Goal: Communication & Community: Share content

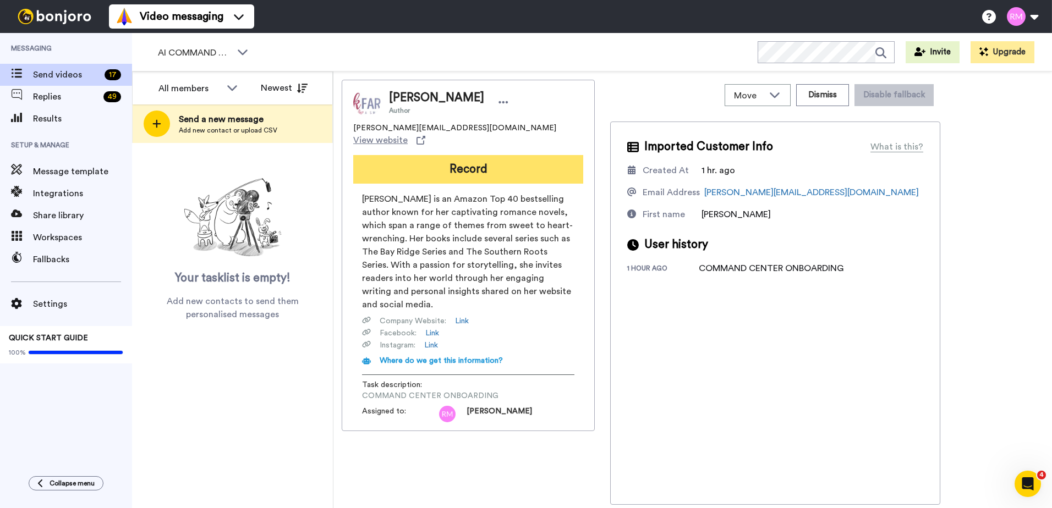
click at [431, 157] on button "Record" at bounding box center [468, 169] width 230 height 29
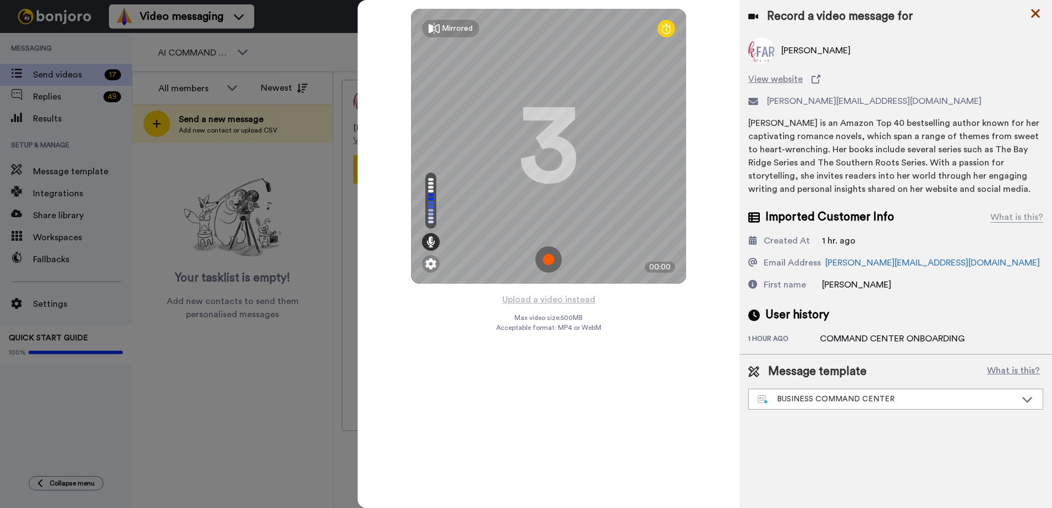
click at [1035, 16] on icon at bounding box center [1035, 14] width 11 height 14
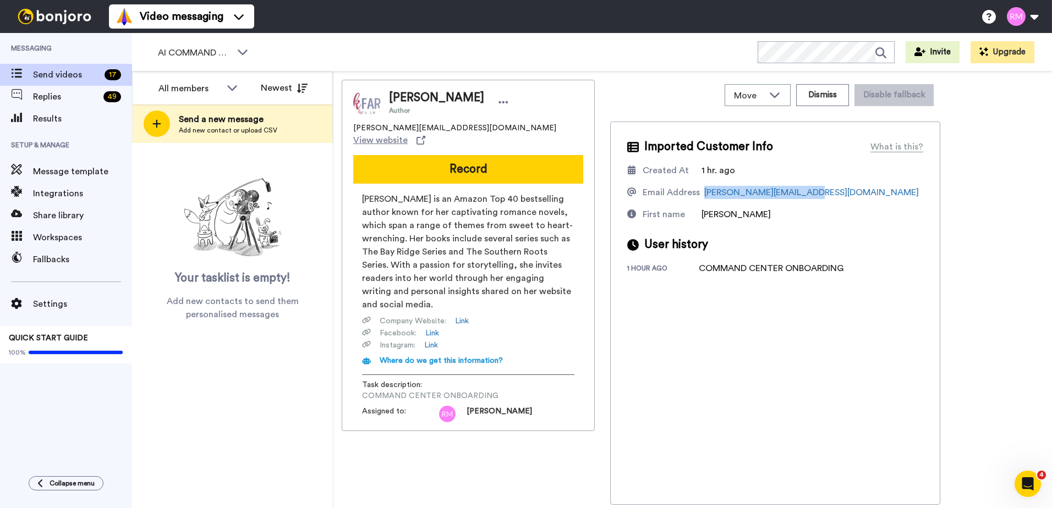
drag, startPoint x: 816, startPoint y: 187, endPoint x: 703, endPoint y: 186, distance: 112.8
click at [703, 186] on div "Email Address [PERSON_NAME][EMAIL_ADDRESS][DOMAIN_NAME]" at bounding box center [775, 192] width 296 height 13
copy link "[PERSON_NAME][EMAIL_ADDRESS][DOMAIN_NAME]"
click at [190, 52] on span "AI COMMAND CENTER - ACTIVE" at bounding box center [195, 52] width 74 height 13
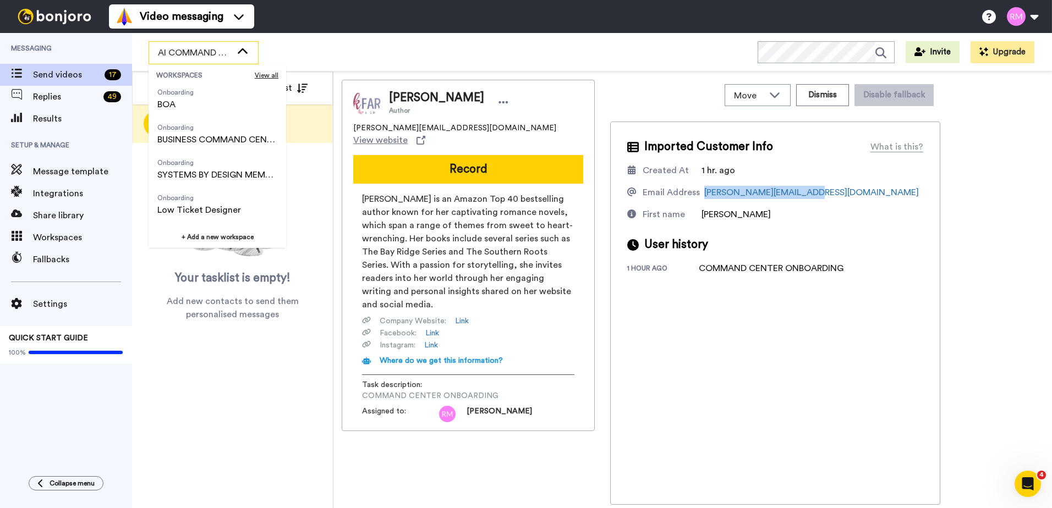
scroll to position [110, 0]
click at [205, 147] on span "Onboarding BUSINESS COMMAND CENTER" at bounding box center [218, 133] width 138 height 35
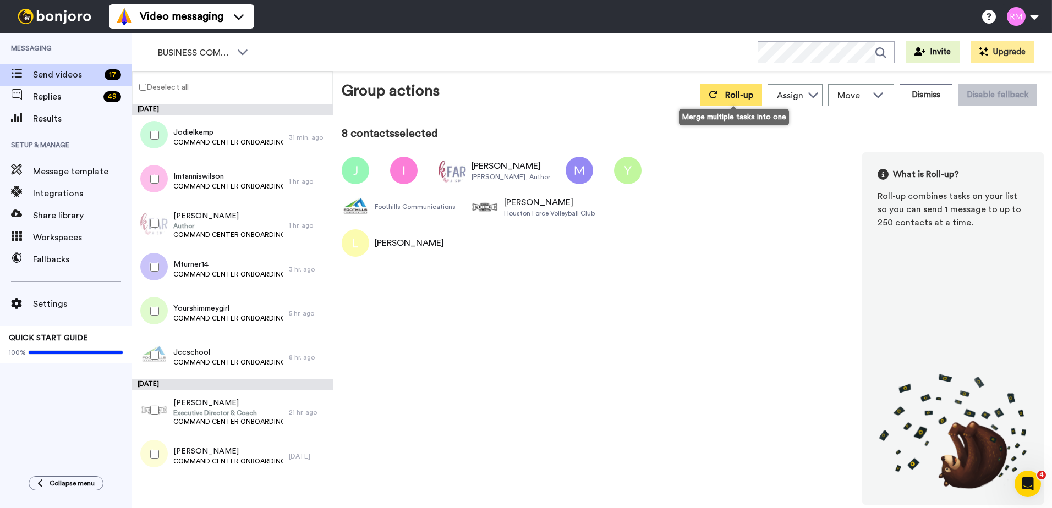
click at [713, 100] on button "Roll-up" at bounding box center [731, 95] width 62 height 22
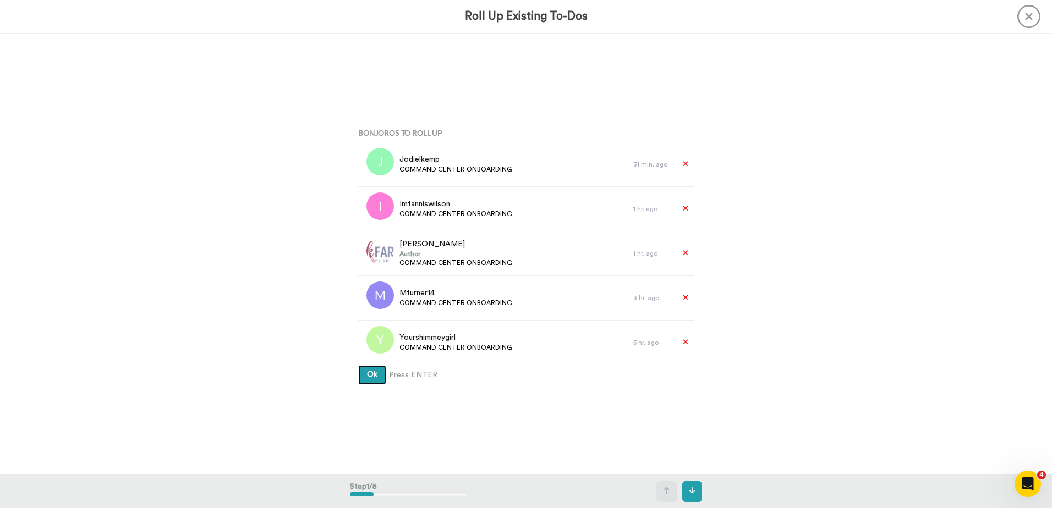
click at [374, 374] on span "Ok" at bounding box center [372, 375] width 10 height 8
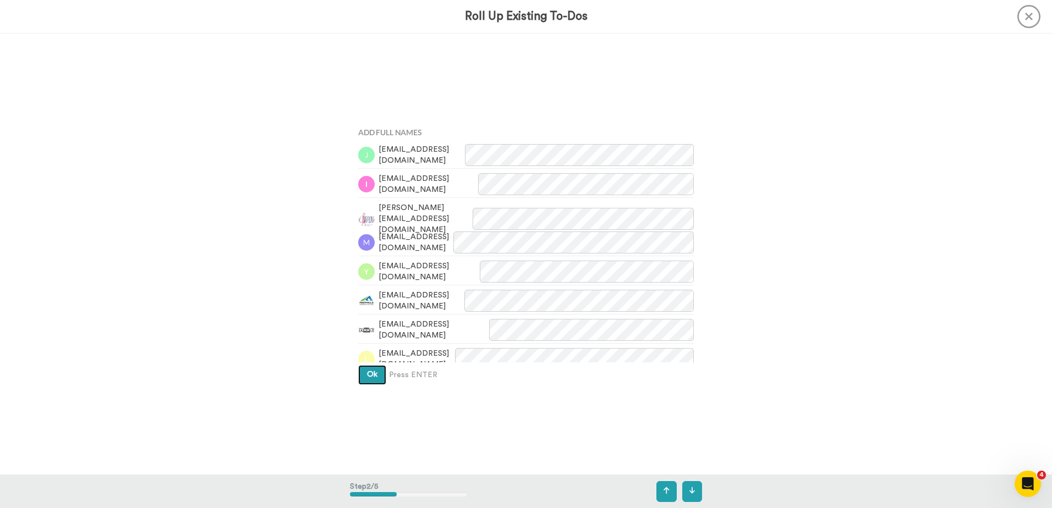
click at [373, 368] on button "Ok" at bounding box center [372, 375] width 28 height 20
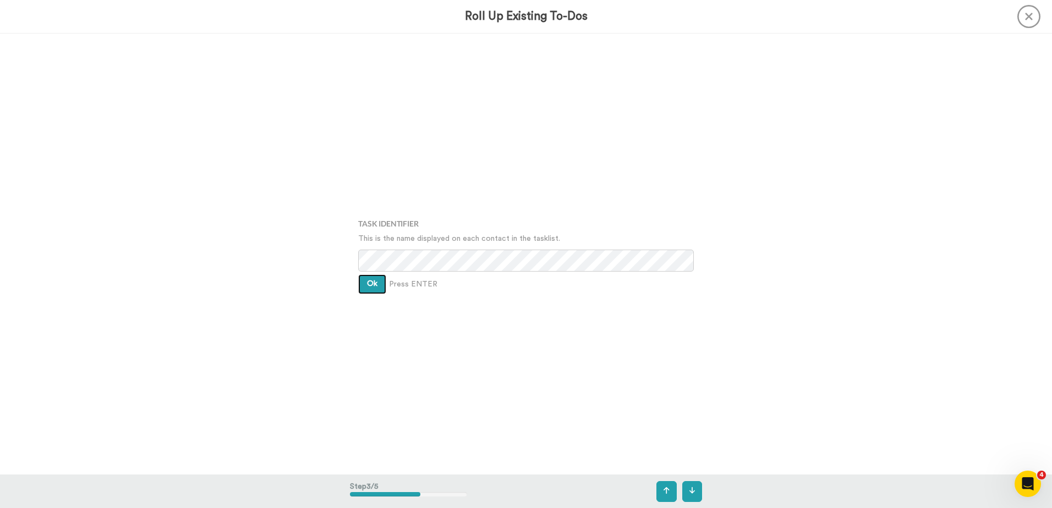
click at [360, 283] on button "Ok" at bounding box center [372, 285] width 28 height 20
click at [362, 280] on button "Ok" at bounding box center [372, 276] width 28 height 20
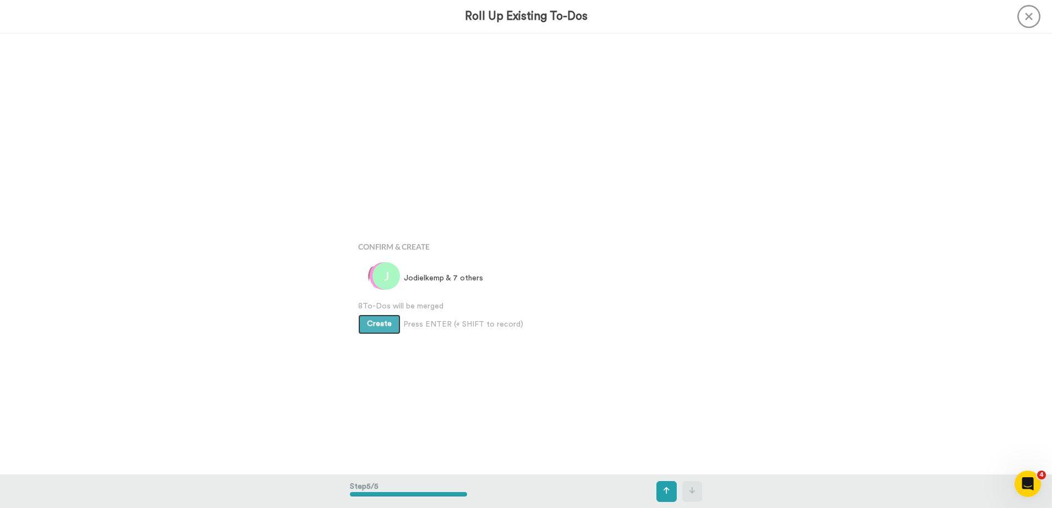
scroll to position [1767, 0]
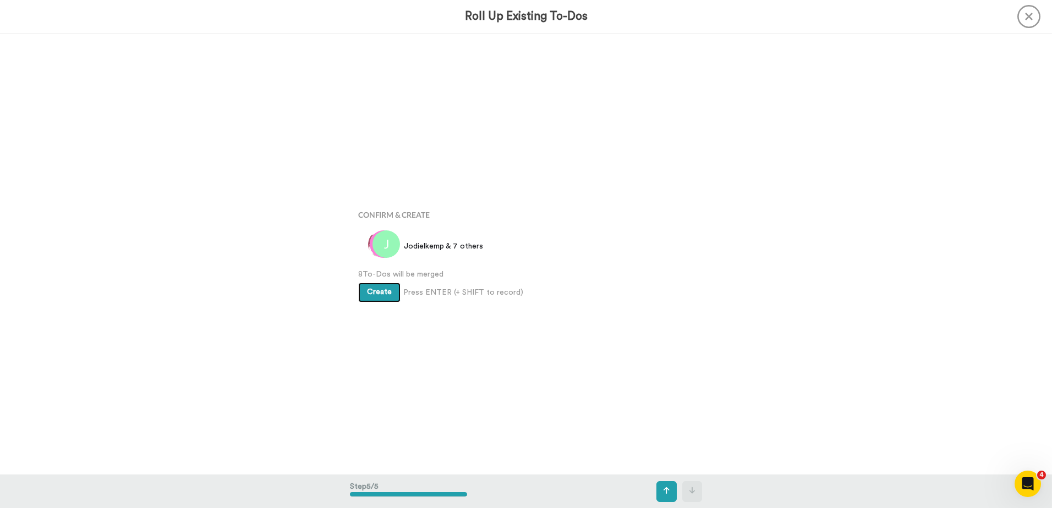
click at [369, 297] on button "Create" at bounding box center [379, 293] width 42 height 20
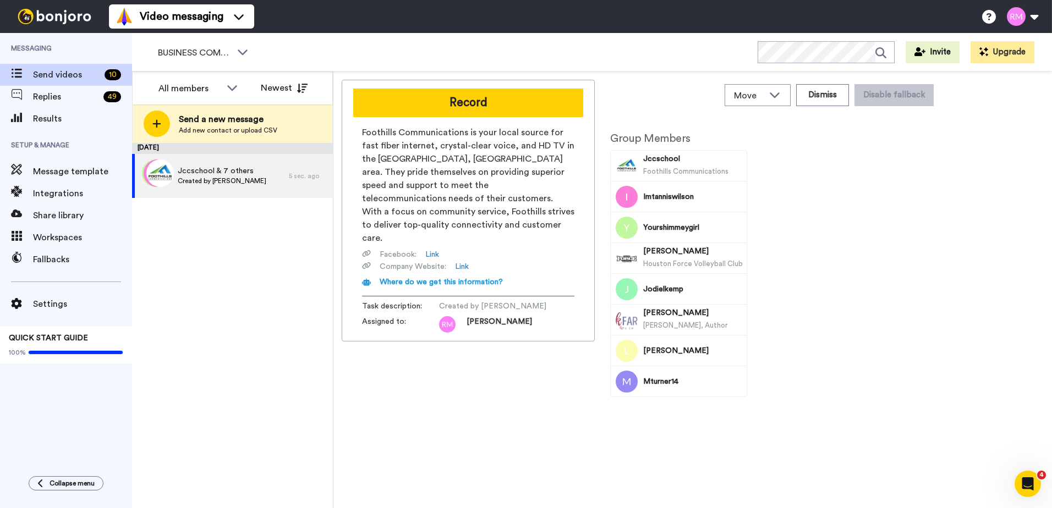
click at [493, 103] on button "Record" at bounding box center [468, 103] width 230 height 29
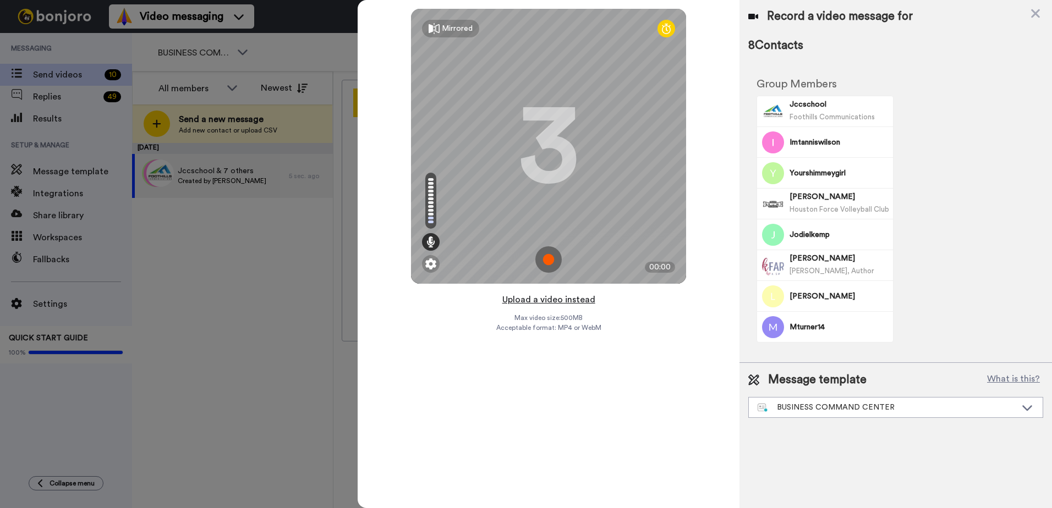
click at [535, 300] on button "Upload a video instead" at bounding box center [549, 300] width 100 height 14
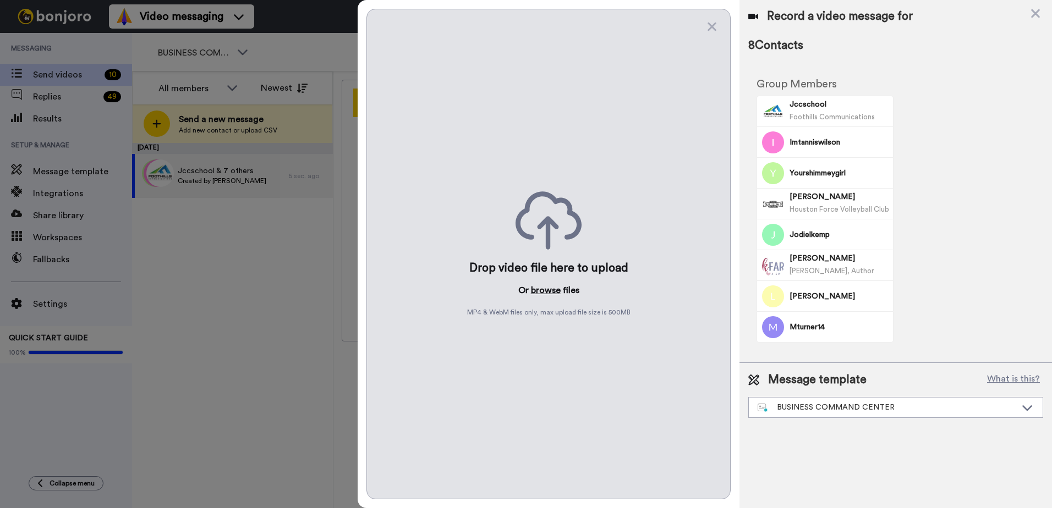
click at [546, 289] on button "browse" at bounding box center [546, 290] width 30 height 13
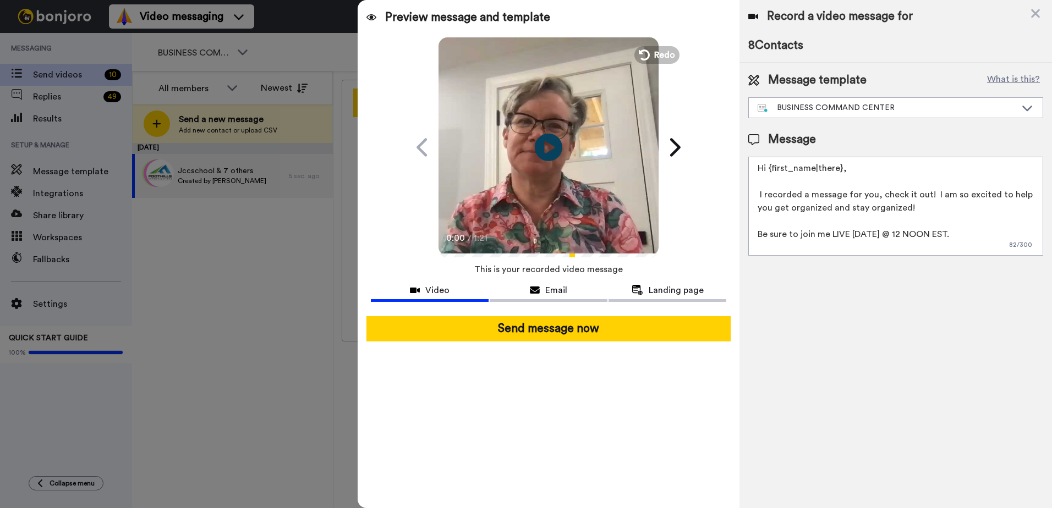
click at [550, 327] on button "Send message now" at bounding box center [549, 328] width 364 height 25
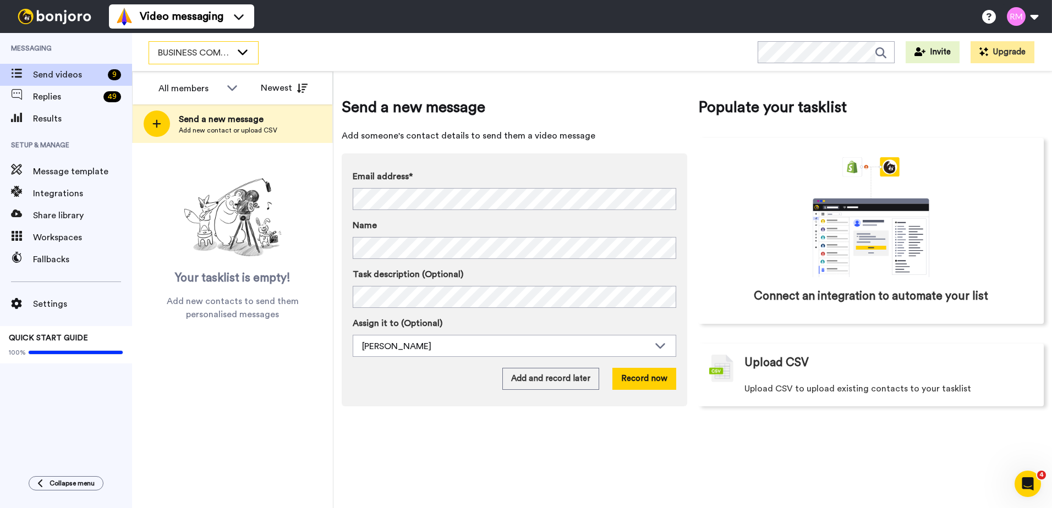
click at [195, 57] on span "BUSINESS COMMAND CENTER" at bounding box center [195, 52] width 74 height 13
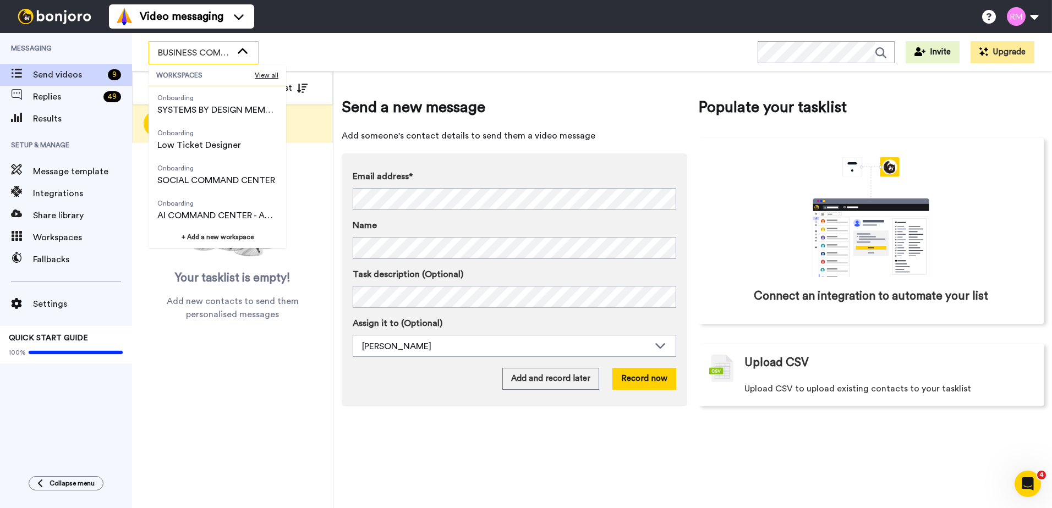
scroll to position [176, 0]
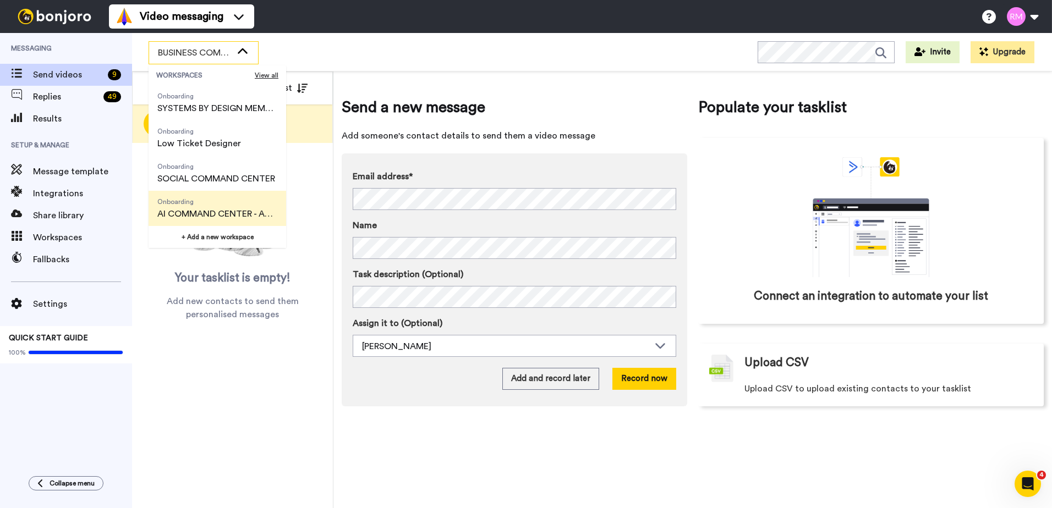
click at [218, 208] on span "AI COMMAND CENTER - ACTIVE" at bounding box center [217, 213] width 120 height 13
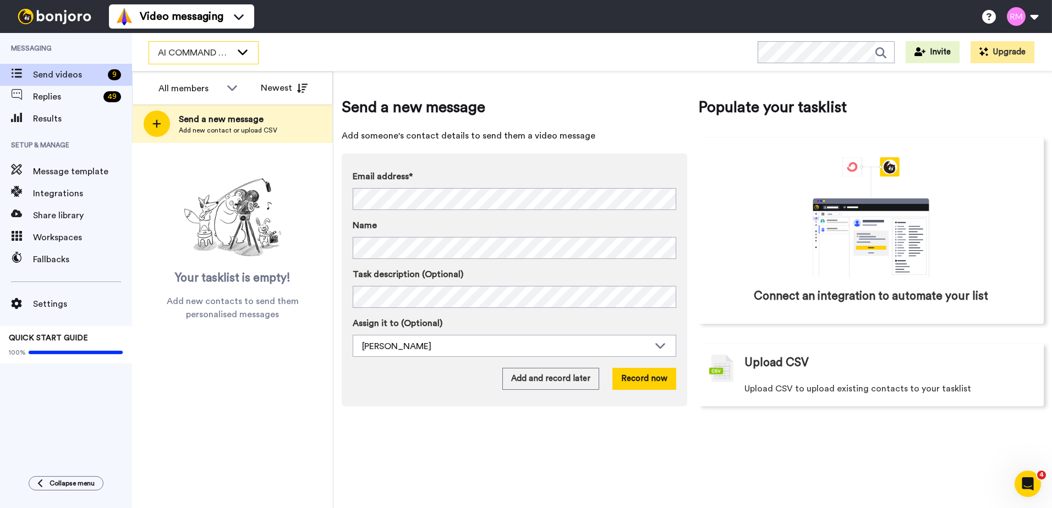
click at [216, 53] on span "AI COMMAND CENTER - ACTIVE" at bounding box center [195, 52] width 74 height 13
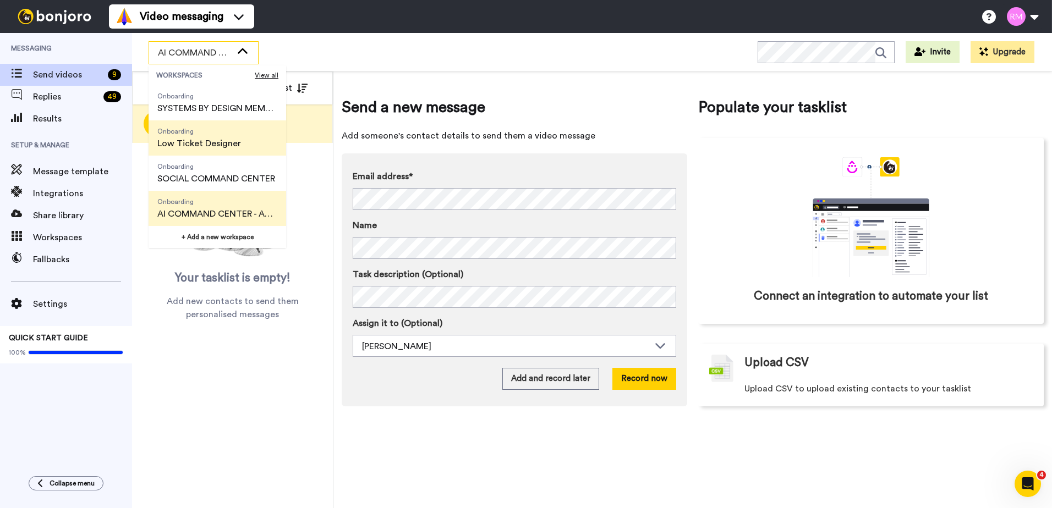
click at [227, 140] on span "Low Ticket Designer" at bounding box center [199, 143] width 84 height 13
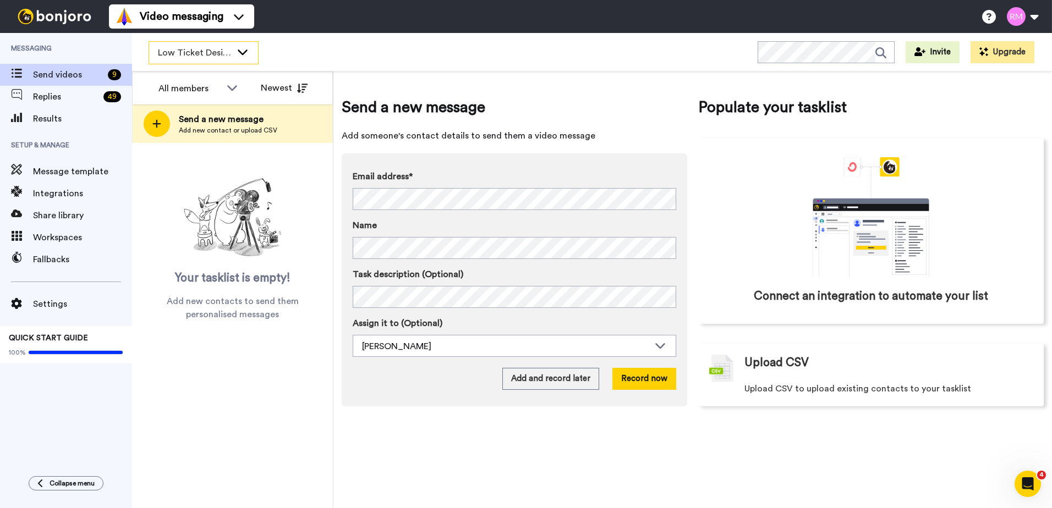
click at [219, 51] on span "Low Ticket Designer" at bounding box center [195, 52] width 74 height 13
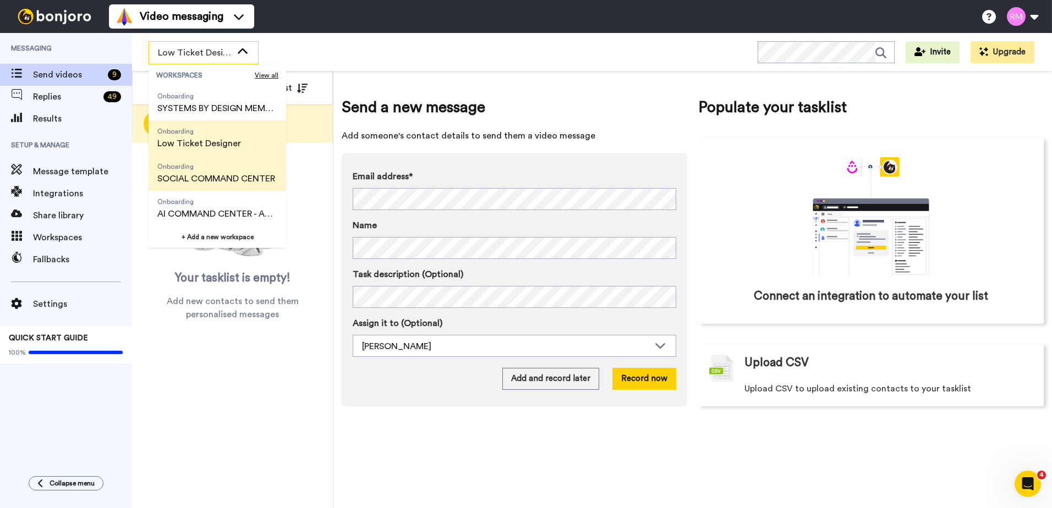
scroll to position [121, 0]
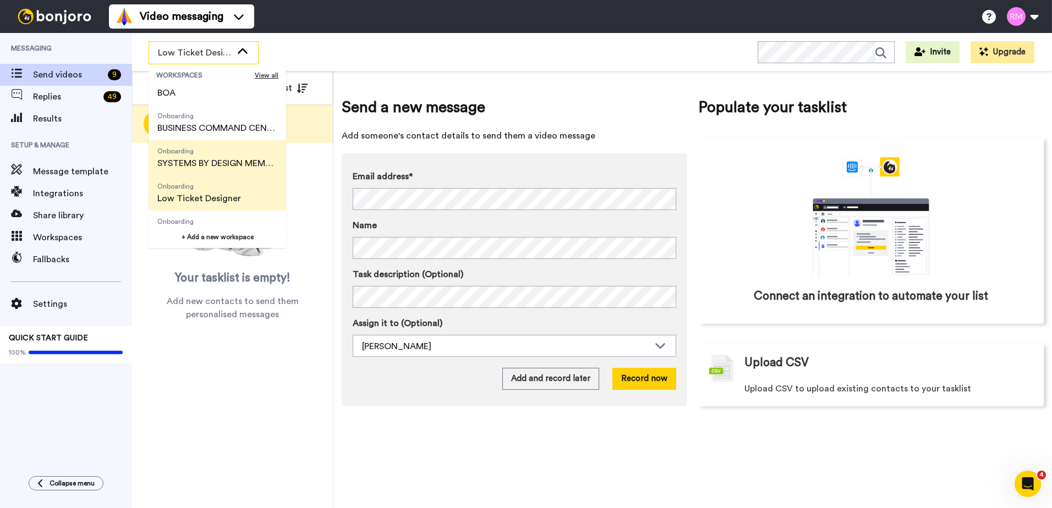
click at [232, 158] on span "SYSTEMS BY DESIGN MEMBERSHIP" at bounding box center [217, 163] width 120 height 13
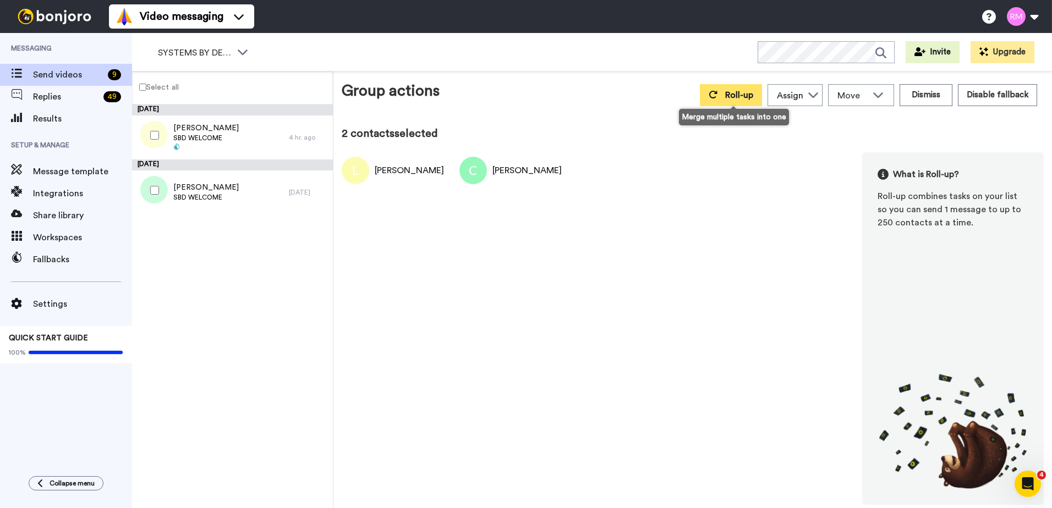
click at [724, 94] on button "Roll-up" at bounding box center [731, 95] width 62 height 22
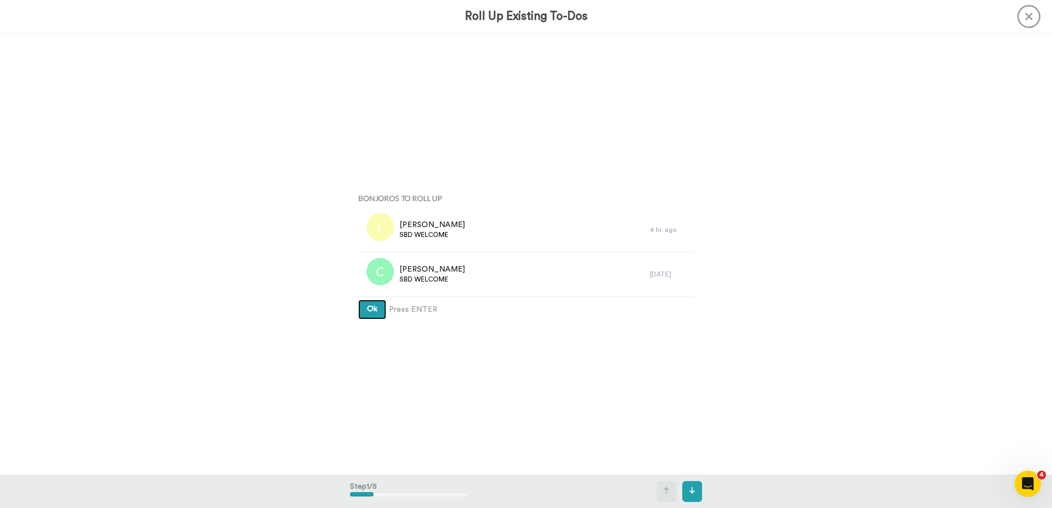
click at [363, 308] on button "Ok" at bounding box center [372, 310] width 28 height 20
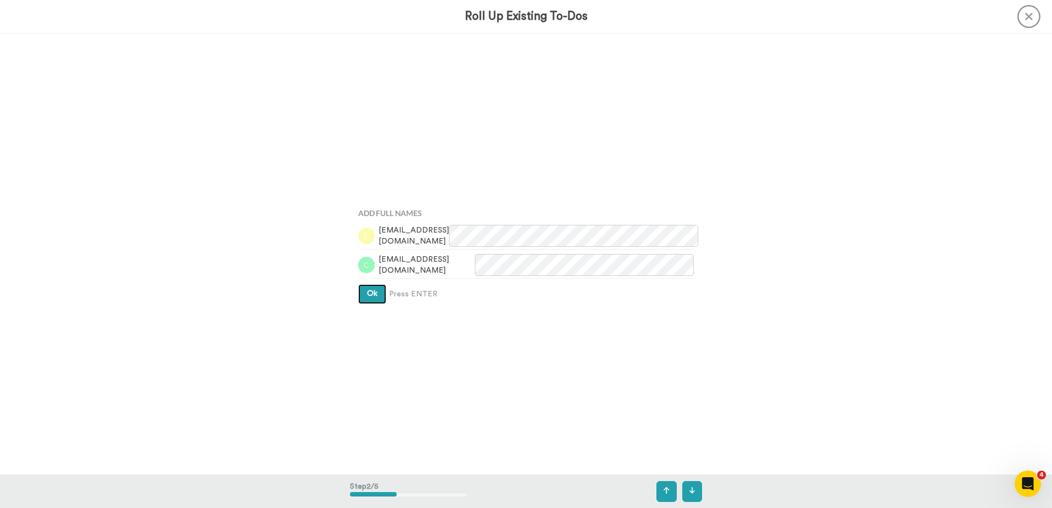
click at [367, 297] on span "Ok" at bounding box center [372, 294] width 10 height 8
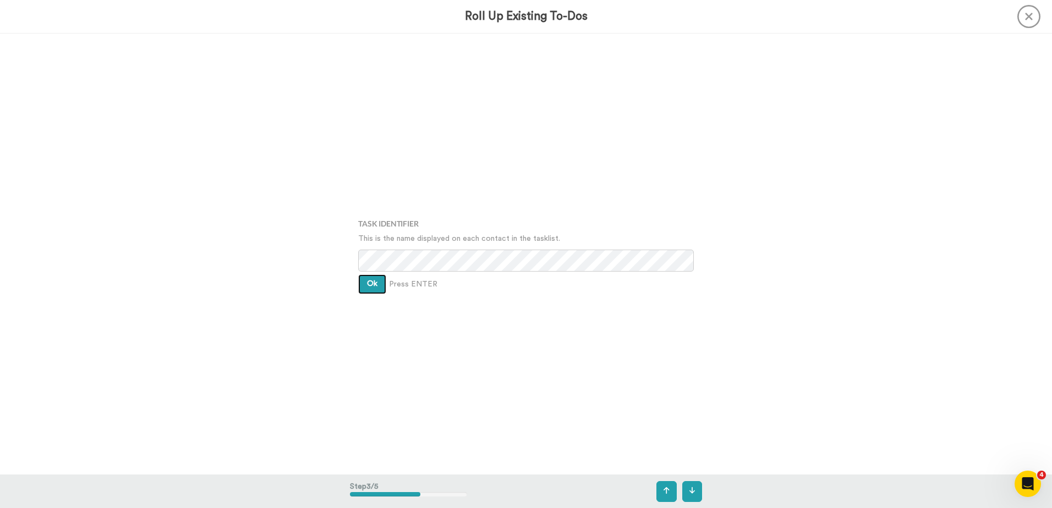
click at [369, 282] on span "Ok" at bounding box center [372, 284] width 10 height 8
click at [369, 276] on span "Ok" at bounding box center [372, 276] width 10 height 8
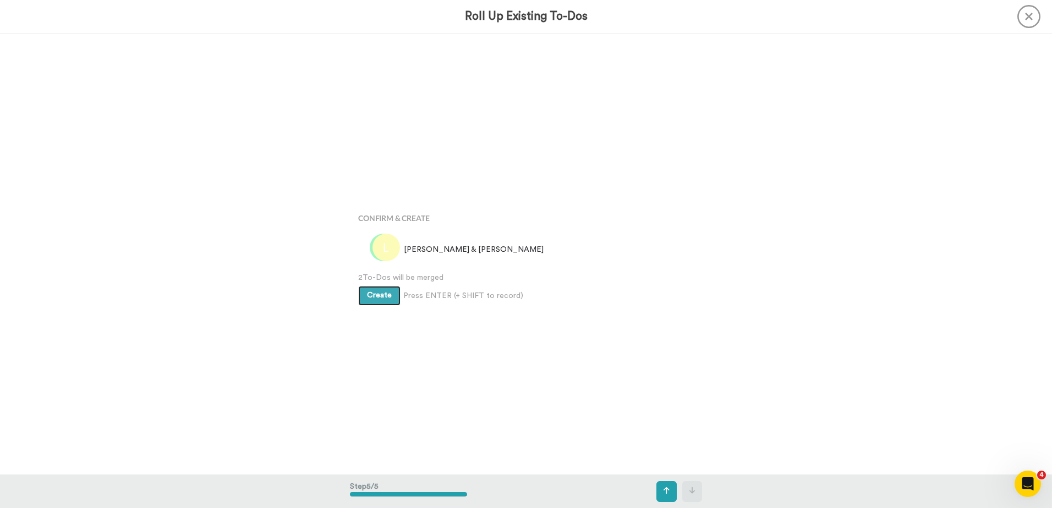
scroll to position [1767, 0]
click at [368, 293] on span "Create" at bounding box center [379, 292] width 25 height 8
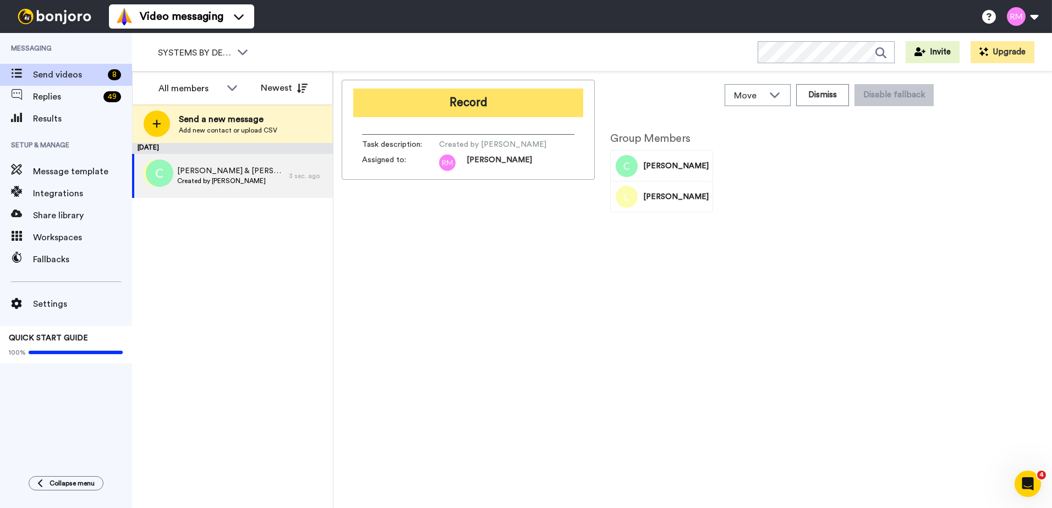
click at [510, 104] on button "Record" at bounding box center [468, 103] width 230 height 29
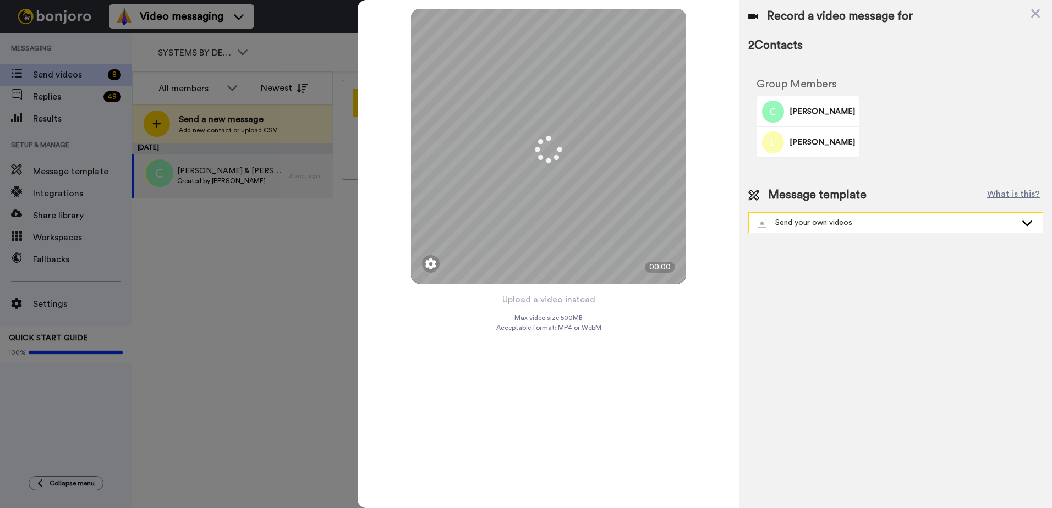
click at [806, 224] on div "Send your own videos" at bounding box center [887, 222] width 259 height 11
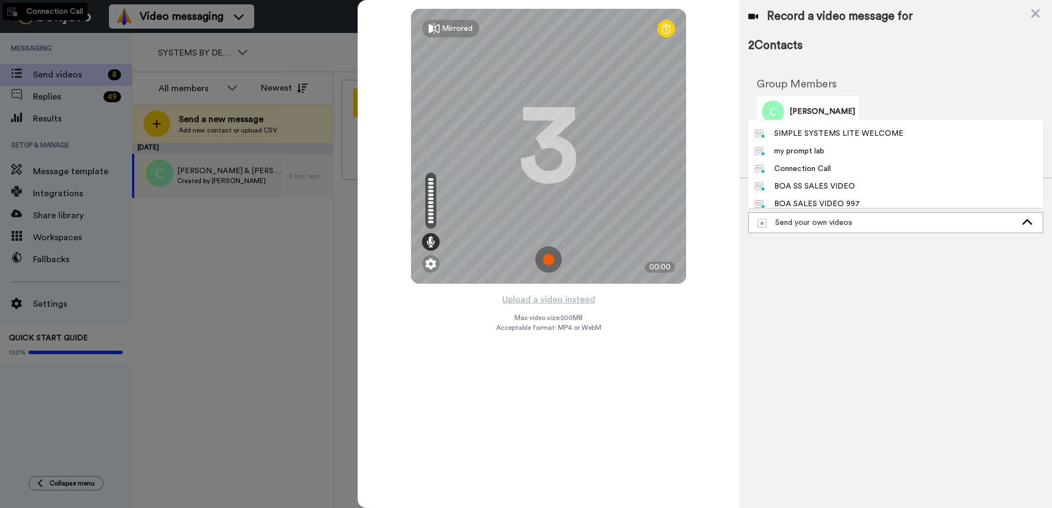
scroll to position [81, 0]
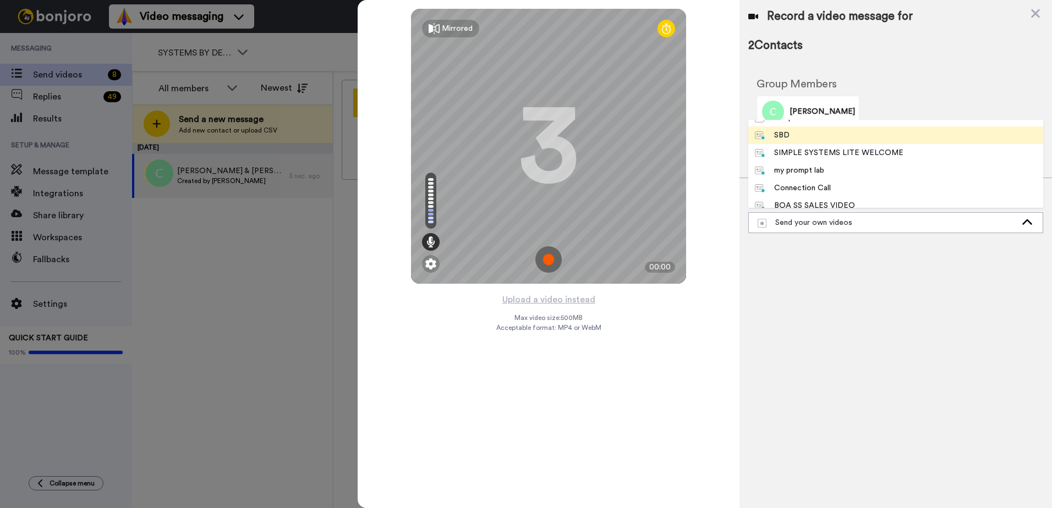
click at [824, 132] on li "SBD" at bounding box center [895, 136] width 295 height 18
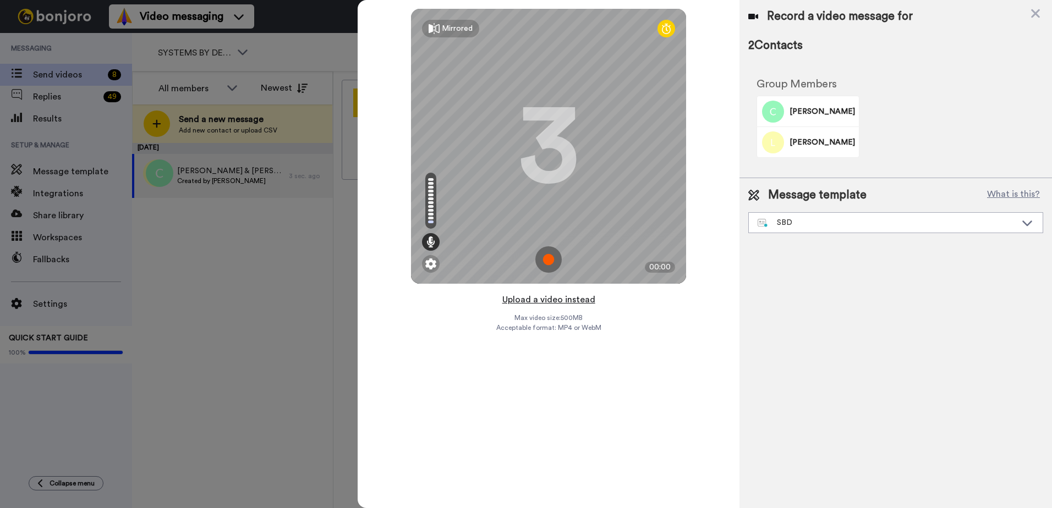
click at [559, 297] on button "Upload a video instead" at bounding box center [549, 300] width 100 height 14
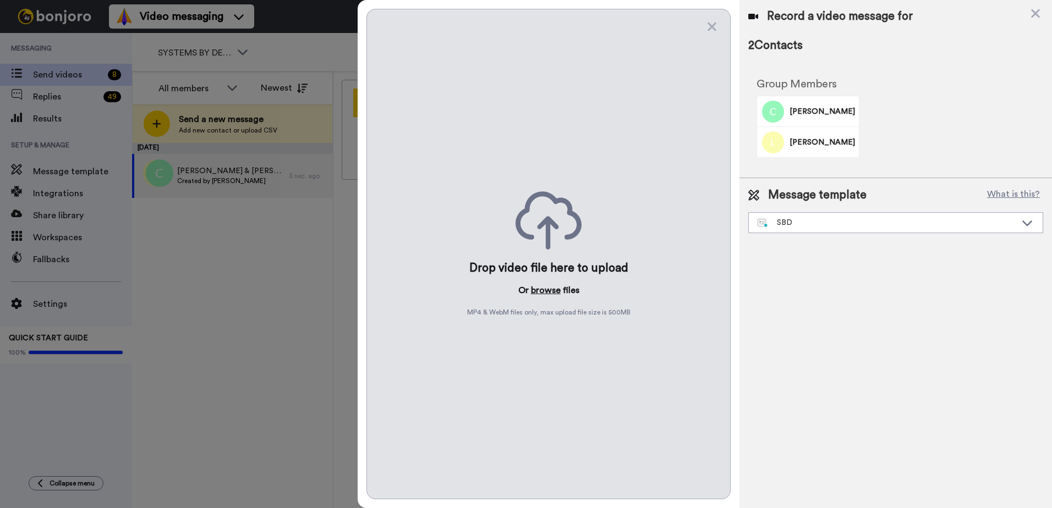
click at [549, 285] on button "browse" at bounding box center [546, 290] width 30 height 13
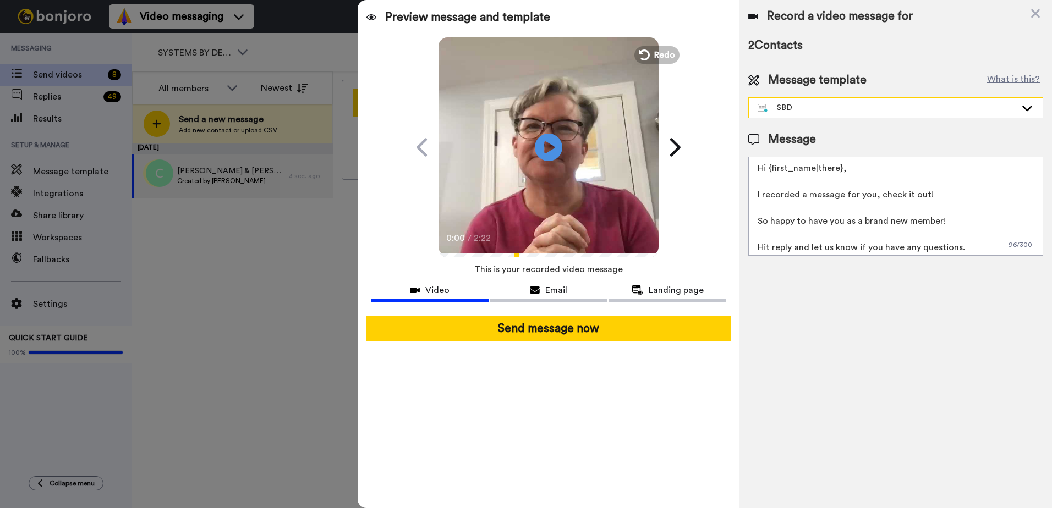
click at [860, 221] on textarea "Hi {first_name|there}, I recorded a message for you, check it out! So happy to …" at bounding box center [895, 206] width 295 height 99
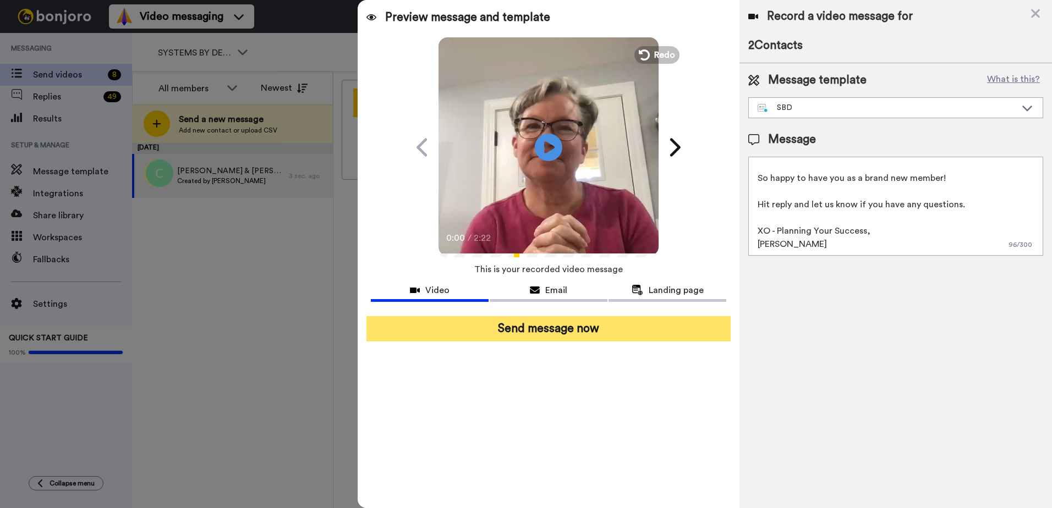
click at [527, 335] on button "Send message now" at bounding box center [549, 328] width 364 height 25
